Goal: Task Accomplishment & Management: Use online tool/utility

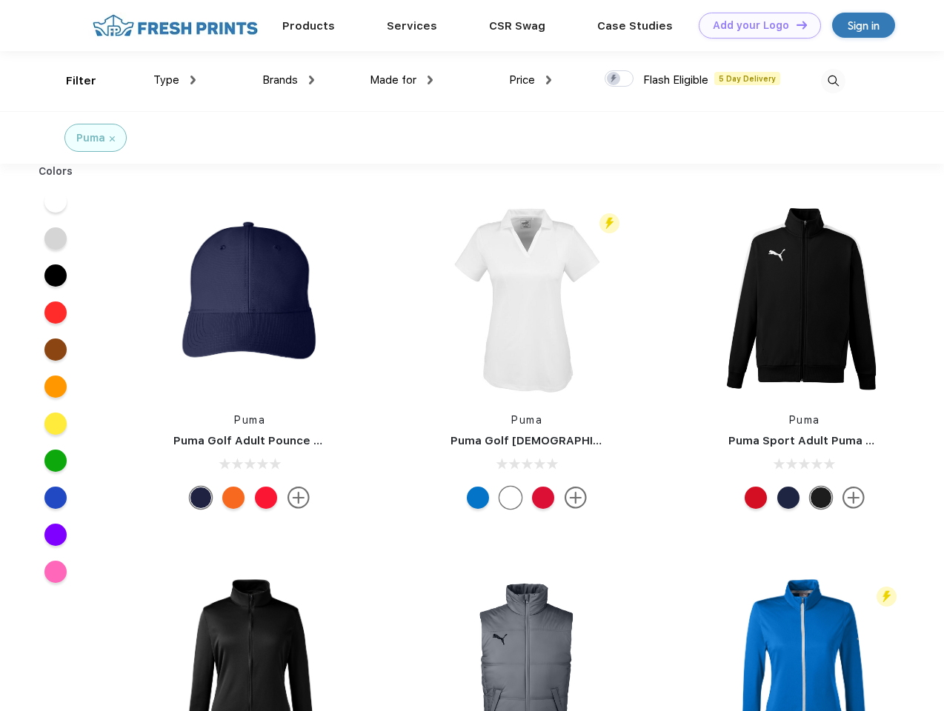
click at [754, 25] on link "Add your Logo Design Tool" at bounding box center [760, 26] width 122 height 26
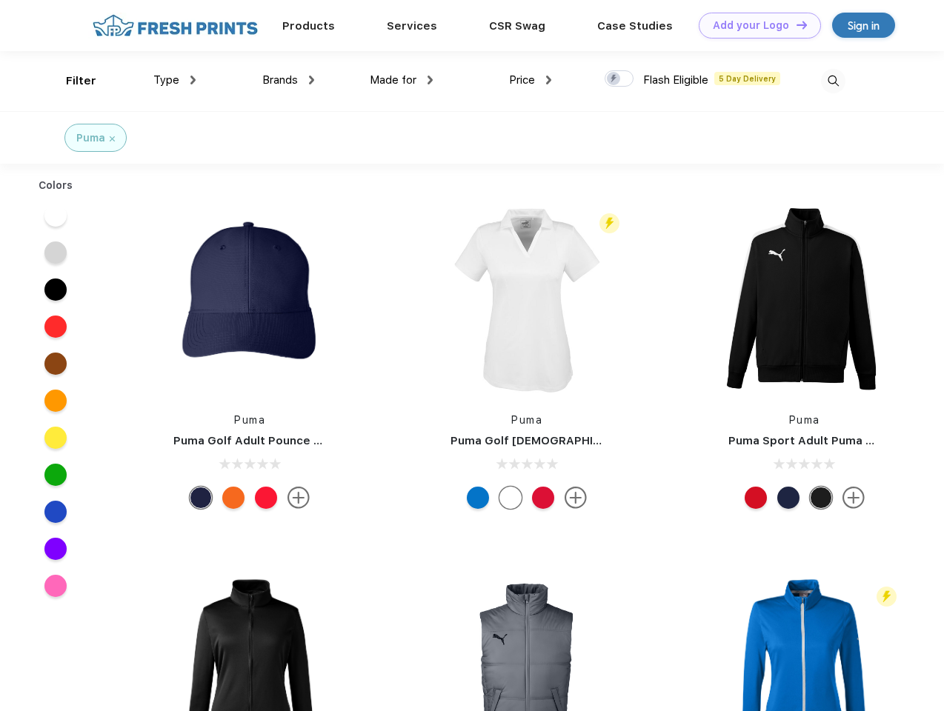
click at [0, 0] on div "Design Tool" at bounding box center [0, 0] width 0 height 0
click at [795, 24] on link "Add your Logo Design Tool" at bounding box center [760, 26] width 122 height 26
click at [71, 81] on div "Filter" at bounding box center [81, 81] width 30 height 17
click at [175, 80] on span "Type" at bounding box center [166, 79] width 26 height 13
click at [288, 80] on span "Brands" at bounding box center [280, 79] width 36 height 13
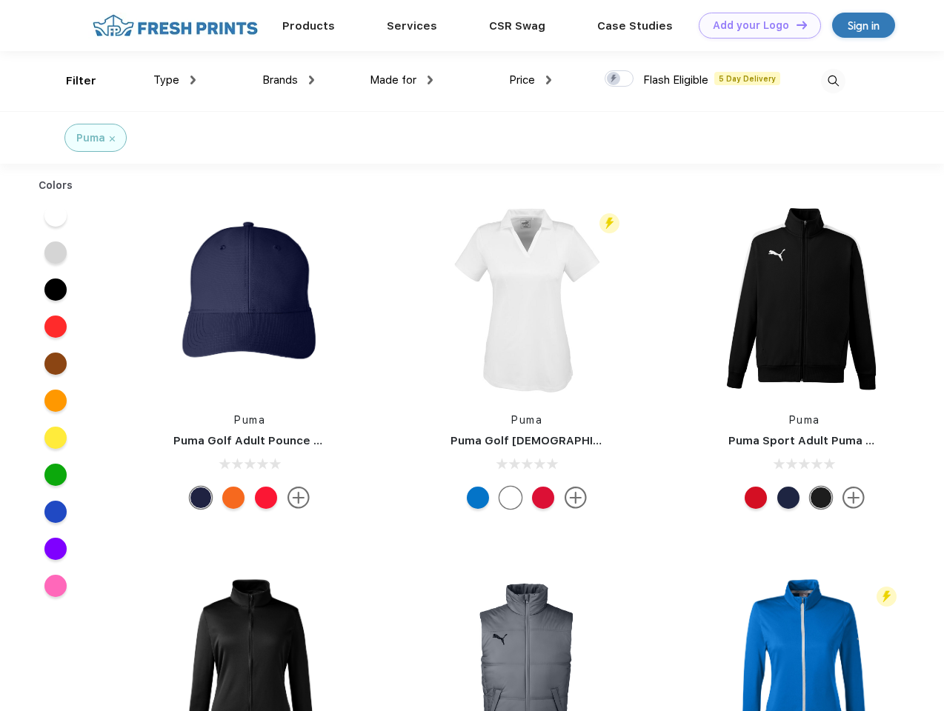
click at [402, 80] on span "Made for" at bounding box center [393, 79] width 47 height 13
click at [531, 80] on span "Price" at bounding box center [522, 79] width 26 height 13
click at [620, 79] on div at bounding box center [619, 78] width 29 height 16
click at [614, 79] on input "checkbox" at bounding box center [610, 75] width 10 height 10
click at [833, 81] on img at bounding box center [833, 81] width 24 height 24
